Goal: Transaction & Acquisition: Purchase product/service

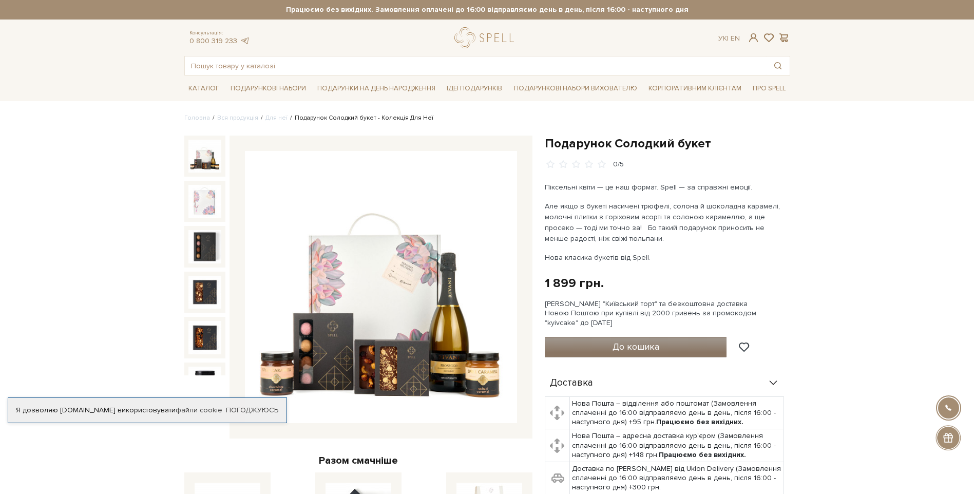
click at [670, 350] on button "До кошика" at bounding box center [636, 347] width 182 height 21
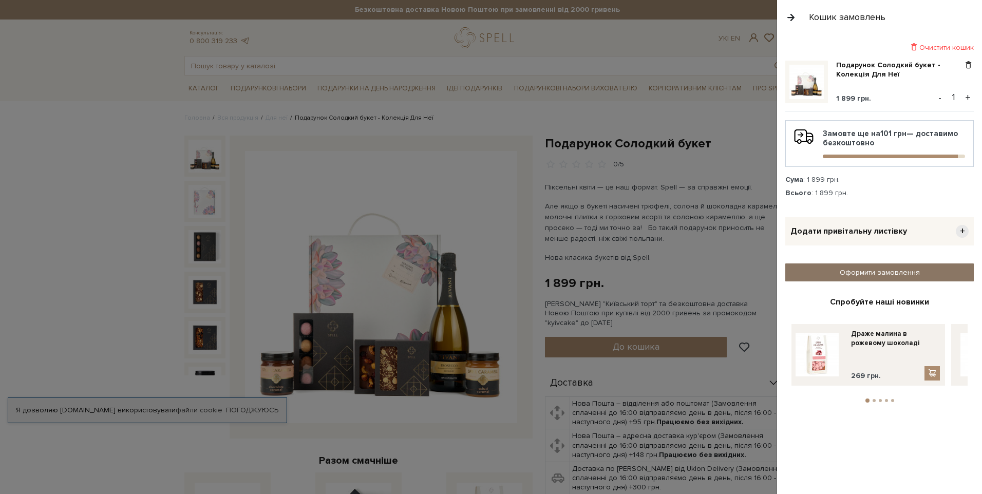
click at [913, 273] on link "Оформити замовлення" at bounding box center [879, 272] width 188 height 18
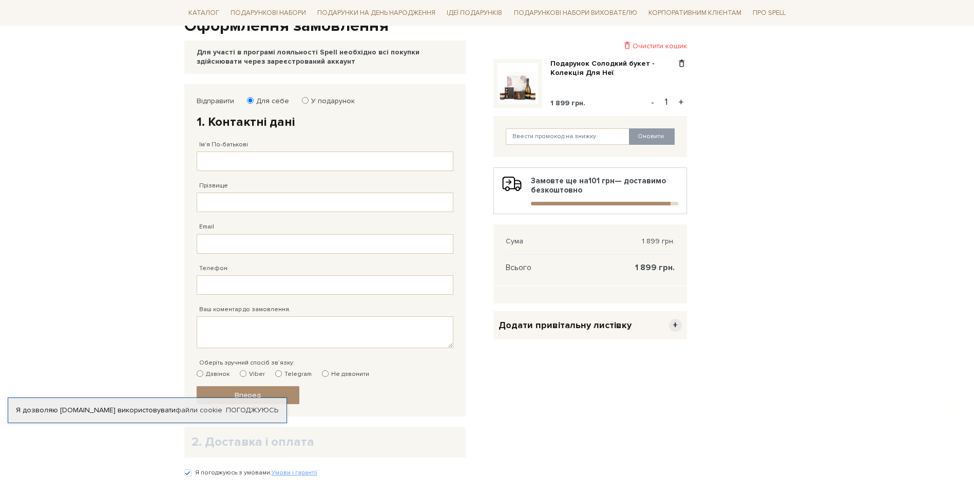
scroll to position [154, 0]
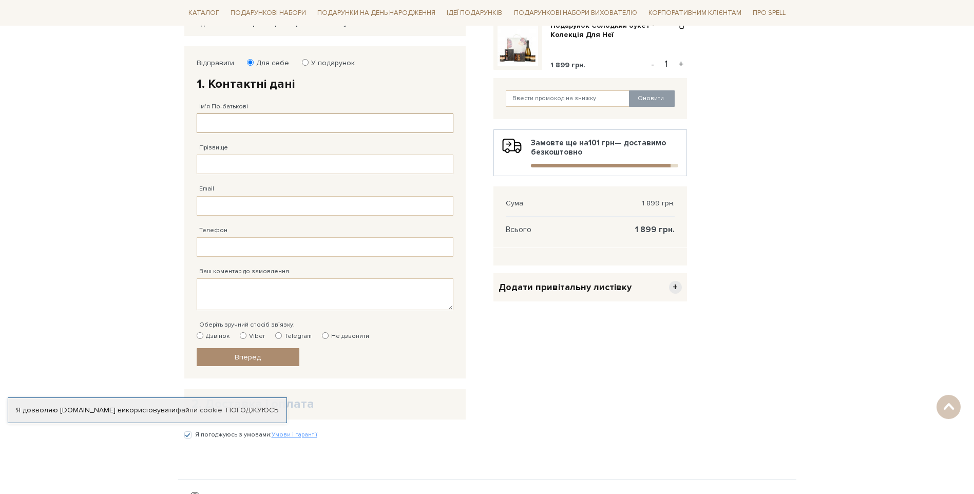
click at [245, 120] on input "Ім'я По-батькові" at bounding box center [325, 124] width 257 height 20
type input "[PERSON_NAME]"
type input "[EMAIL_ADDRESS][DOMAIN_NAME]"
type input "[PHONE_NUMBER]"
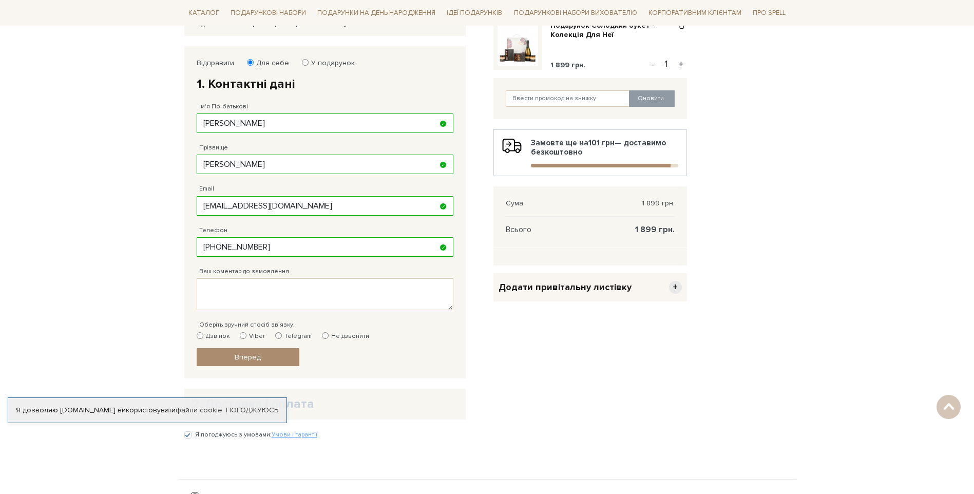
click at [287, 335] on label "Telegram" at bounding box center [293, 336] width 36 height 9
click at [282, 335] on input "Telegram" at bounding box center [278, 335] width 7 height 7
radio input "true"
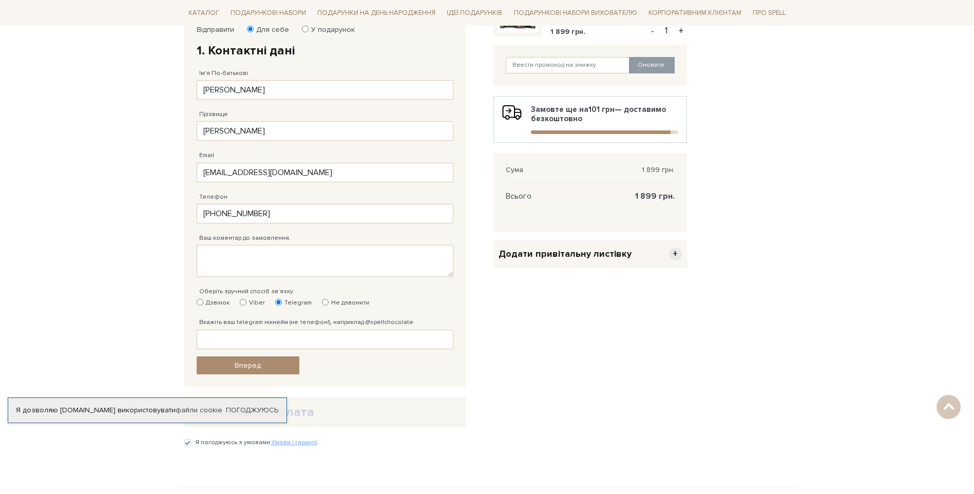
scroll to position [205, 0]
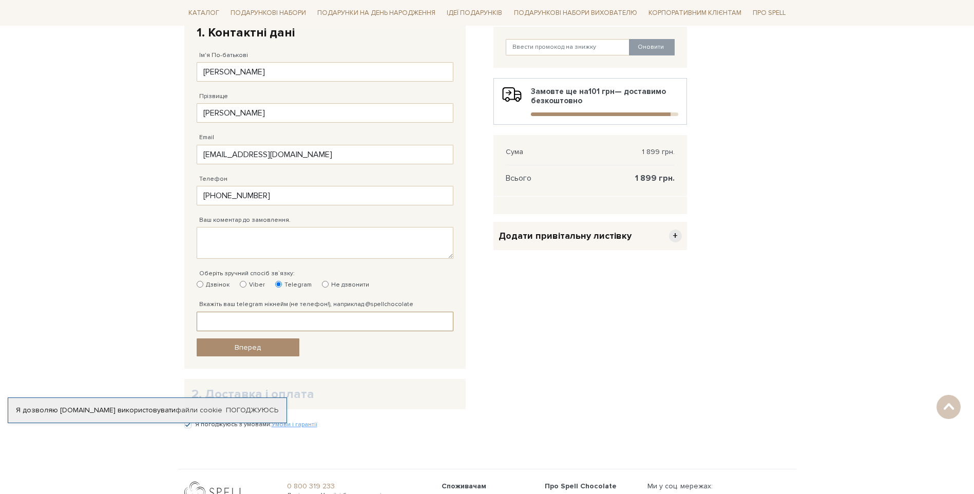
click at [240, 318] on input "Вкажіть ваш telegram нікнейм (не телефон!), наприклад @spellchocolate" at bounding box center [325, 322] width 257 height 20
type input """
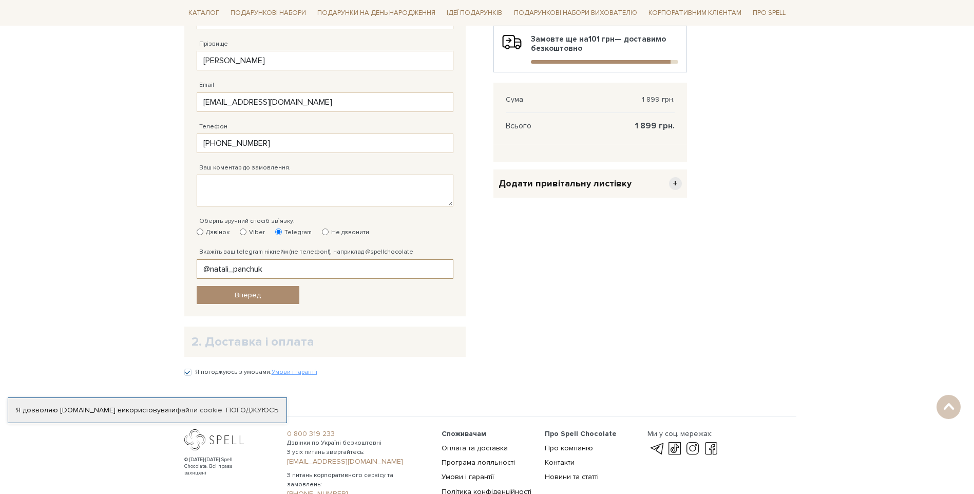
scroll to position [308, 0]
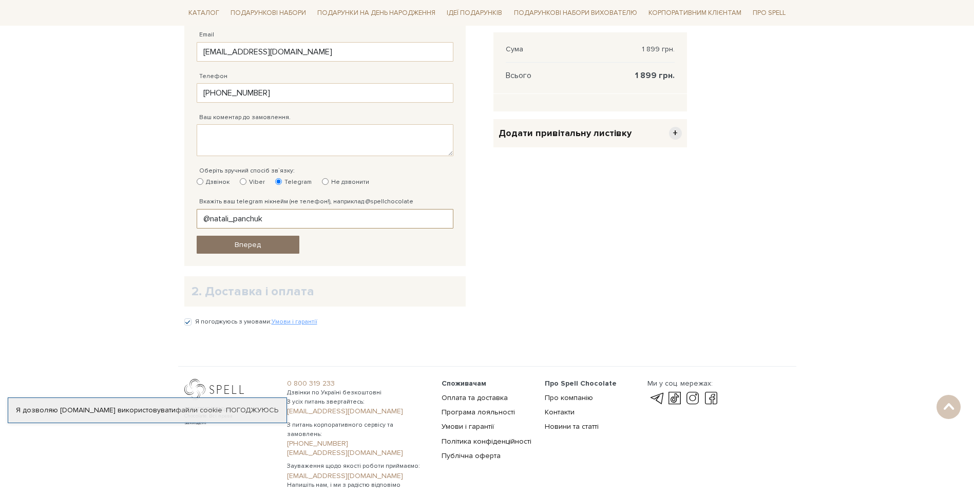
type input "@natali_panchuk"
click at [258, 249] on span "Вперед" at bounding box center [248, 244] width 26 height 9
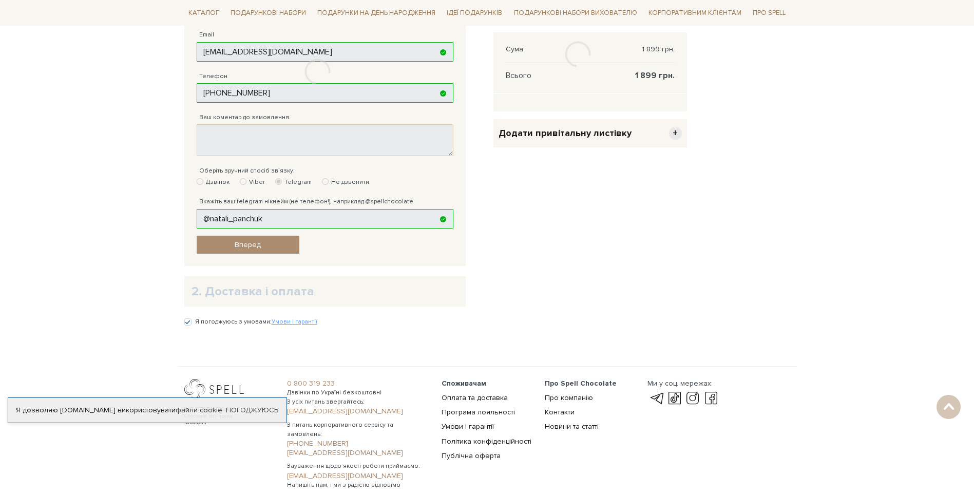
scroll to position [200, 0]
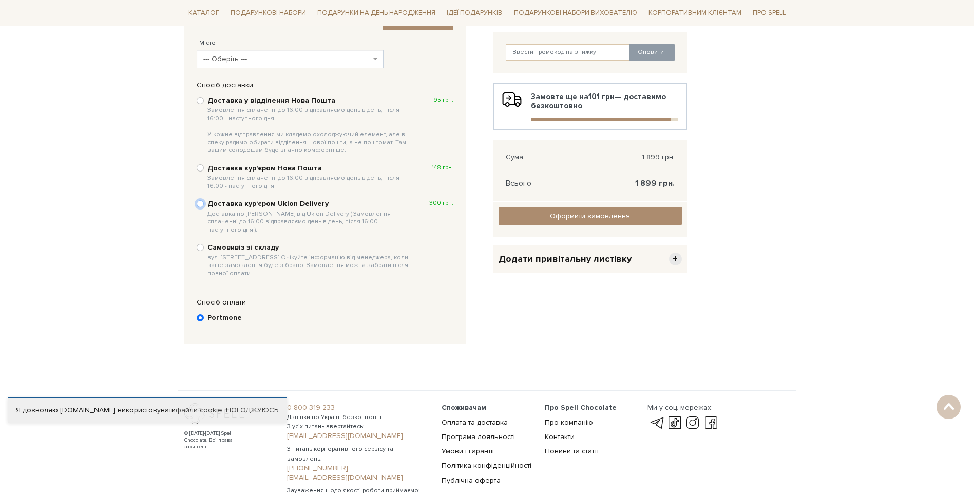
click at [202, 204] on input "Доставка курʼєром Uklon Delivery Доставка по Києву від Uklon Delivery ( Замовле…" at bounding box center [200, 203] width 7 height 7
radio input "true"
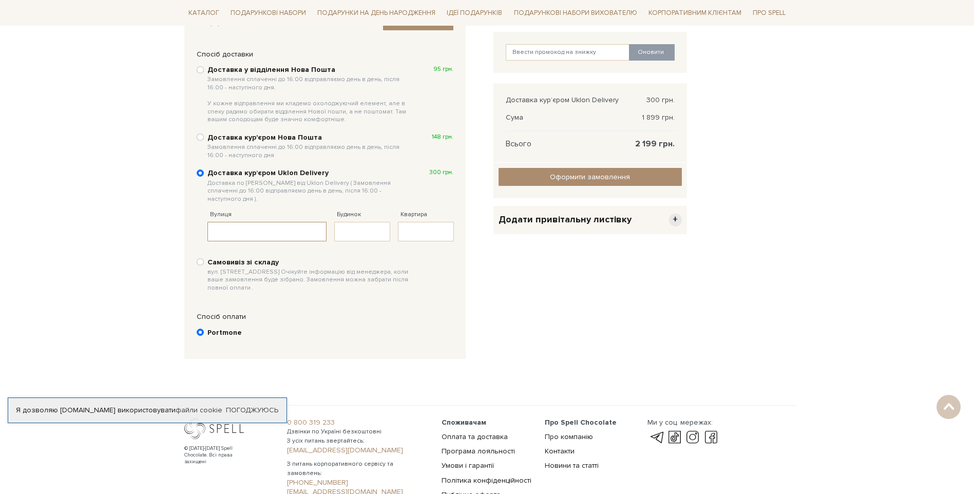
click at [296, 223] on input "Вулиця" at bounding box center [267, 232] width 120 height 20
type input "[PERSON_NAME] 16/64"
click at [354, 229] on input "Будинок" at bounding box center [362, 232] width 56 height 20
type input "16/64"
click at [448, 226] on input "Квартира" at bounding box center [426, 232] width 56 height 20
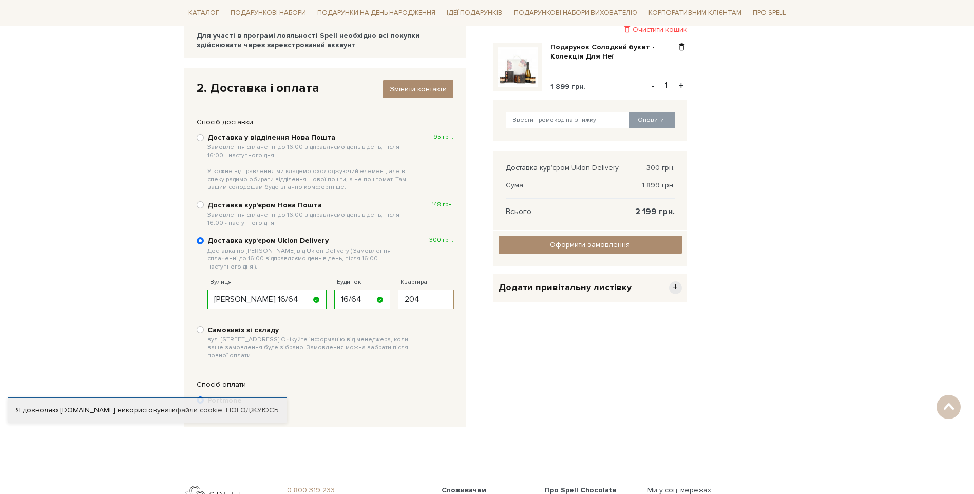
scroll to position [46, 0]
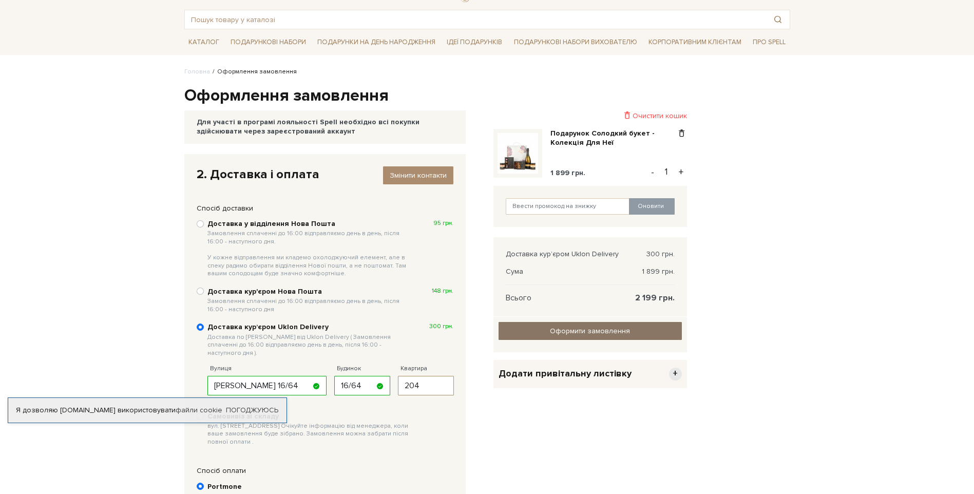
type input "204"
click at [579, 335] on link "Оформити замовлення" at bounding box center [590, 331] width 183 height 18
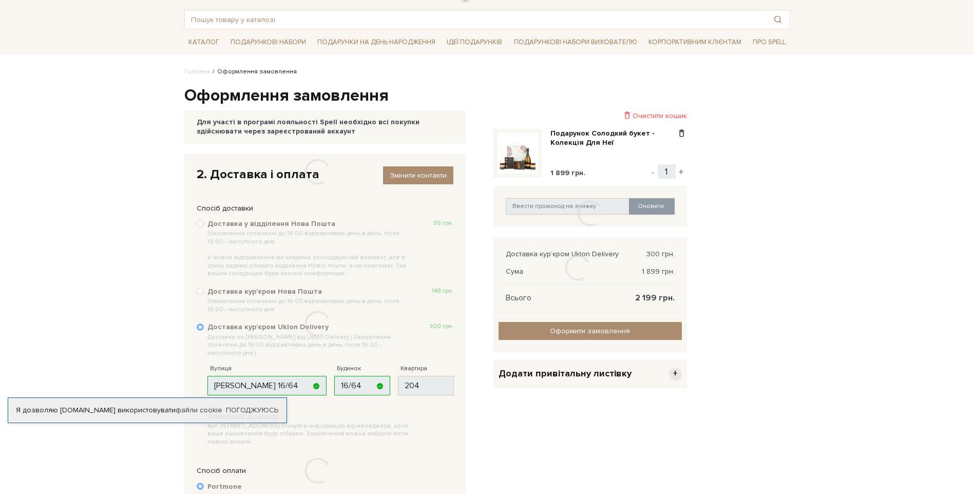
scroll to position [177, 0]
